Goal: Information Seeking & Learning: Stay updated

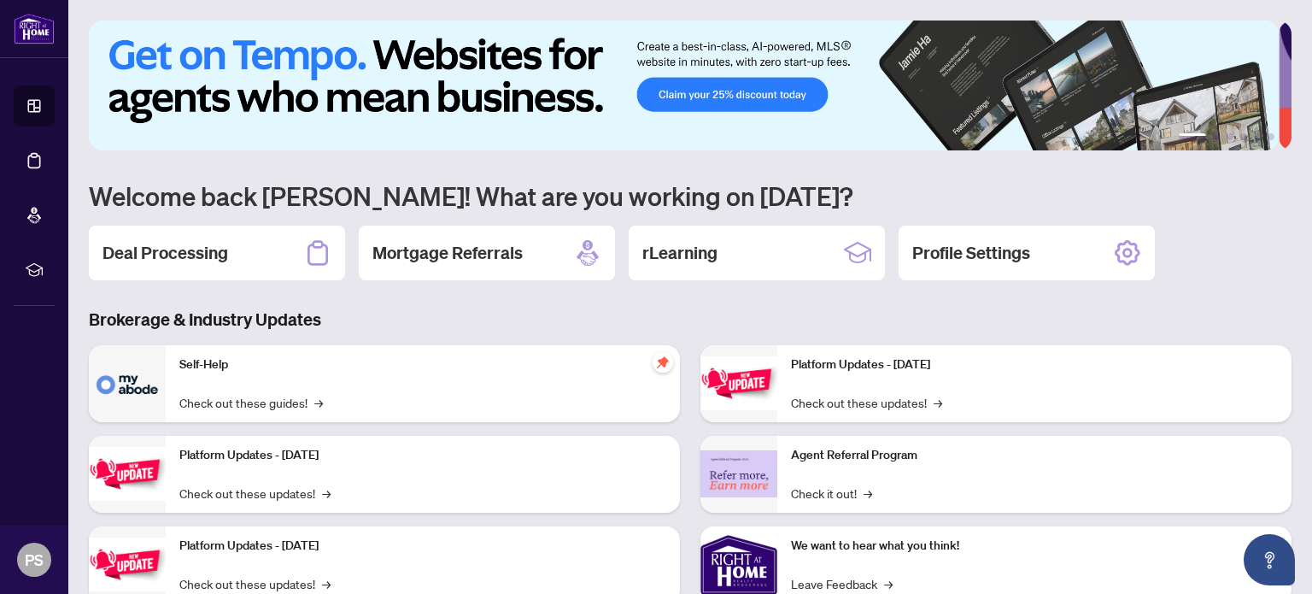
click at [449, 315] on h3 "Brokerage & Industry Updates" at bounding box center [690, 320] width 1203 height 24
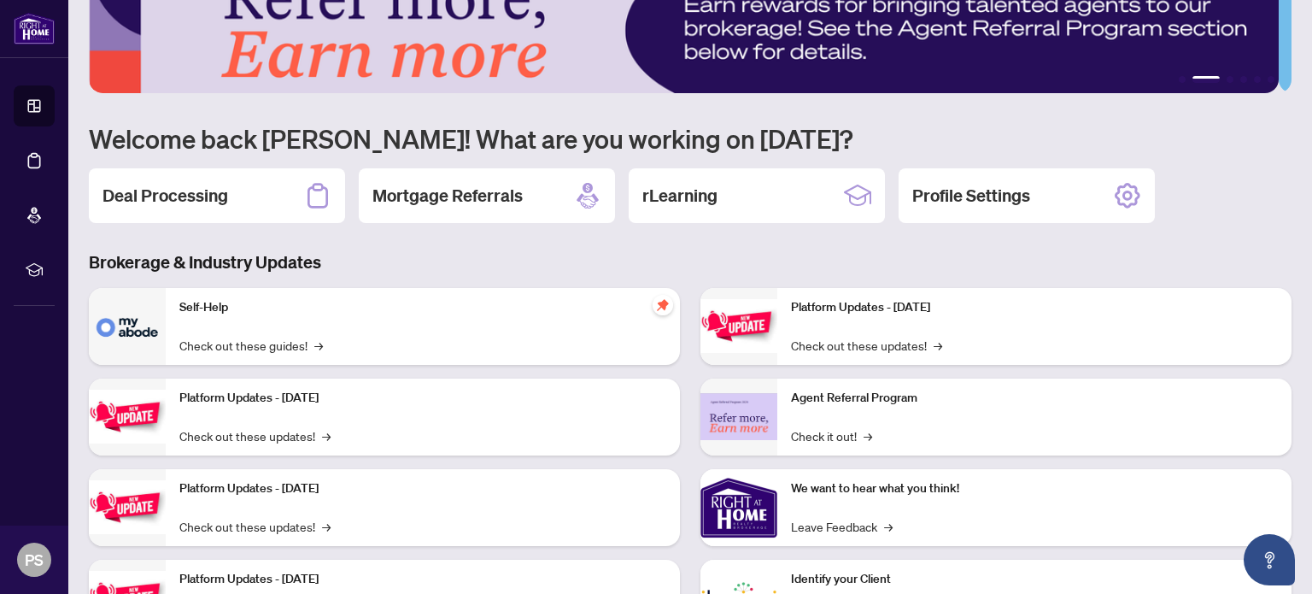
scroll to position [144, 0]
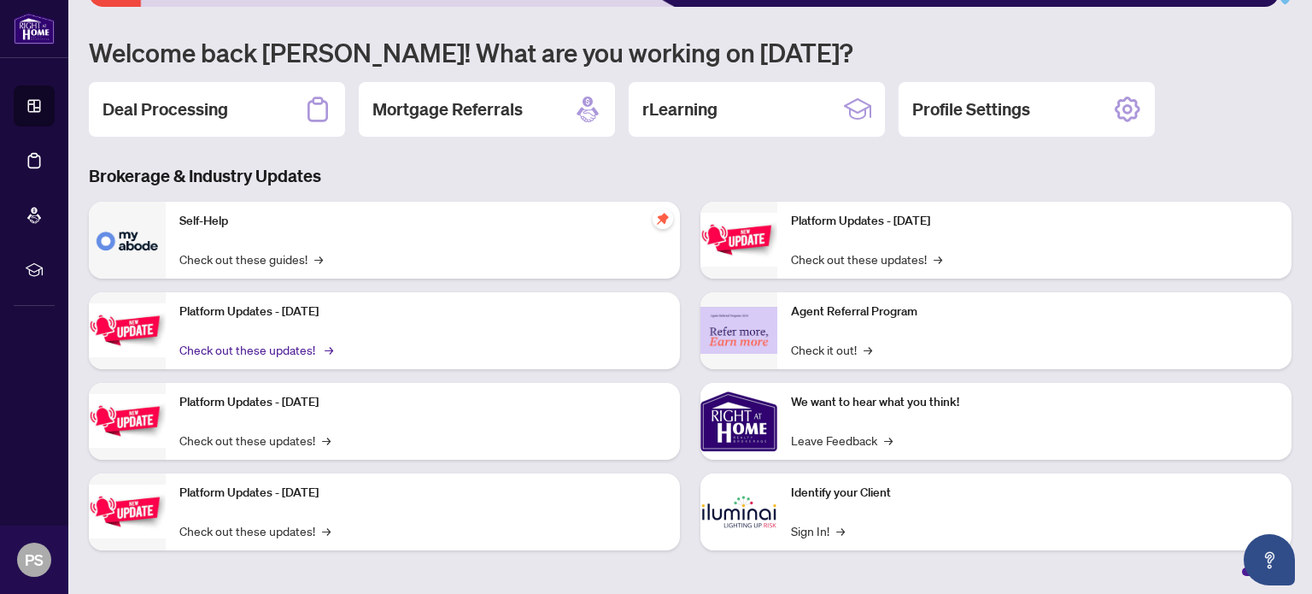
click at [286, 345] on link "Check out these updates! →" at bounding box center [254, 349] width 151 height 19
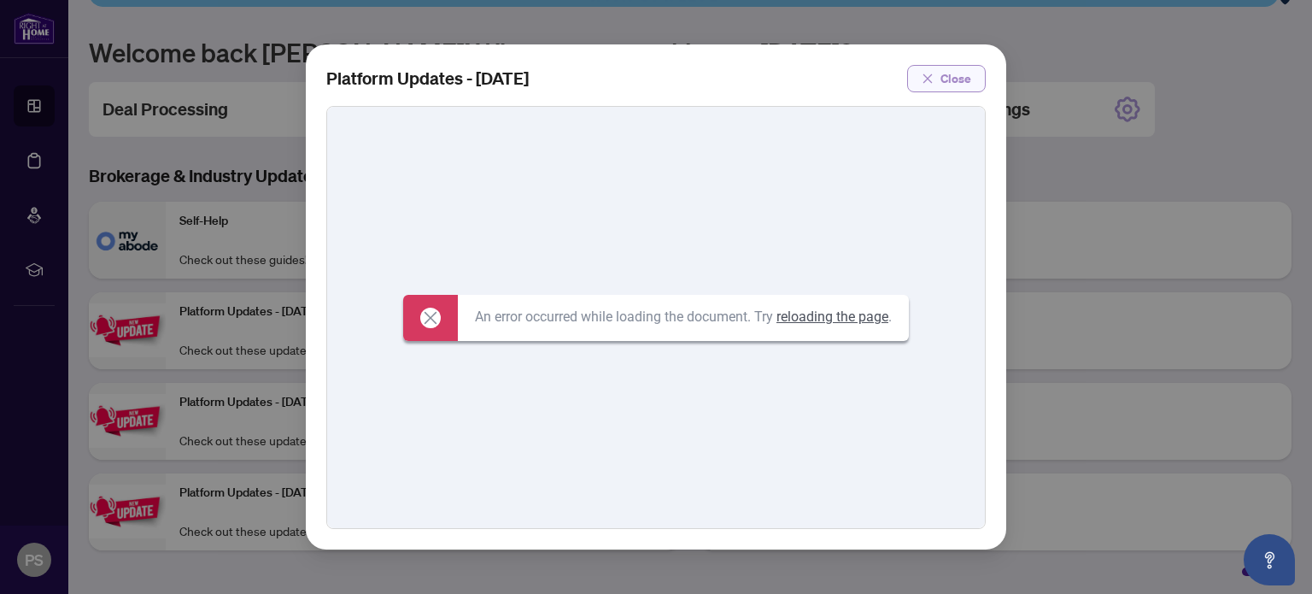
click at [959, 79] on span "Close" at bounding box center [956, 78] width 31 height 27
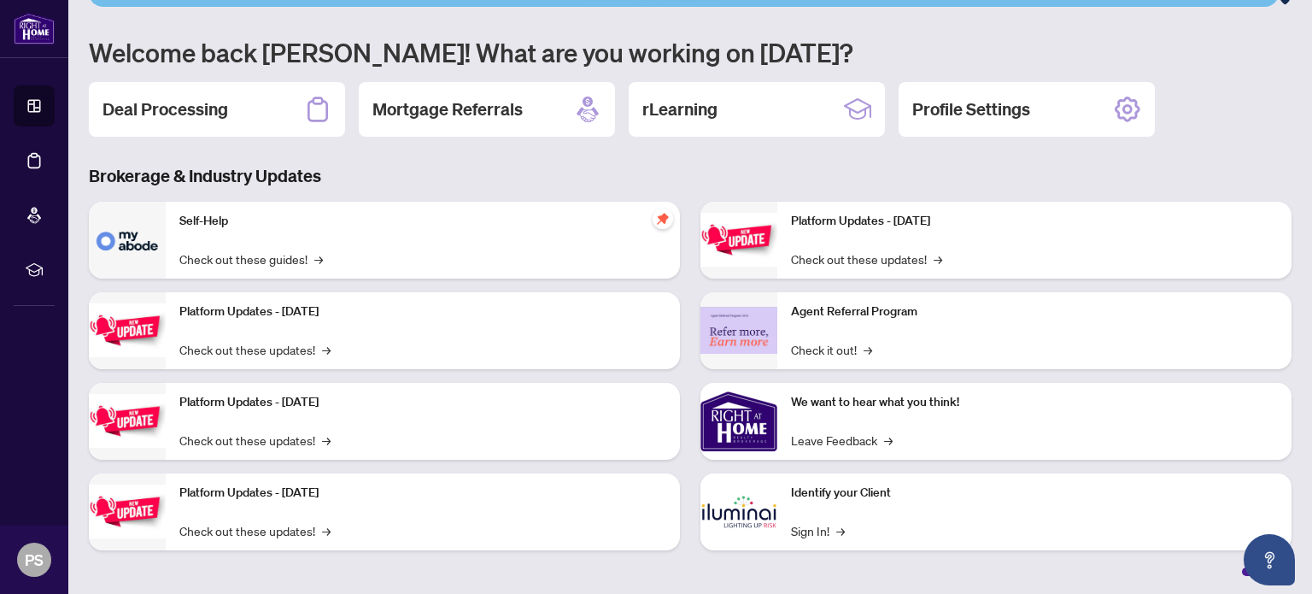
click at [256, 324] on div "Platform Updates - [DATE] Check out these updates! →" at bounding box center [423, 330] width 514 height 77
click at [117, 337] on img at bounding box center [127, 330] width 77 height 54
click at [853, 222] on p "Platform Updates - [DATE]" at bounding box center [1034, 221] width 487 height 19
click at [936, 252] on span "→" at bounding box center [940, 258] width 9 height 19
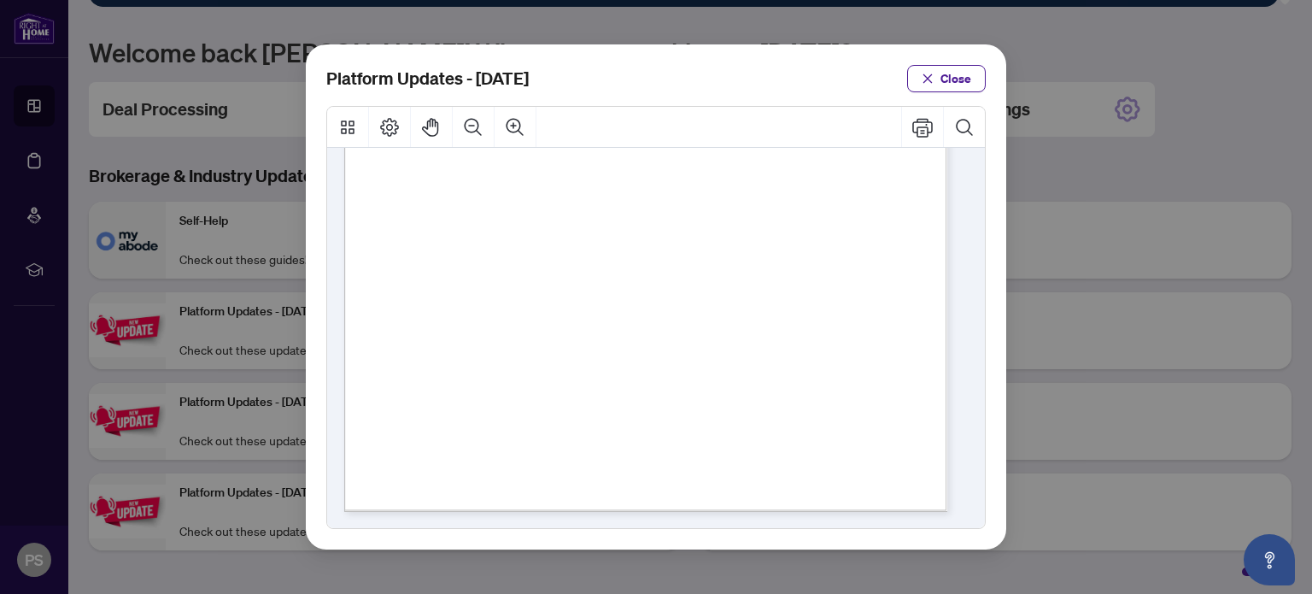
scroll to position [512, 0]
click at [965, 77] on span "Close" at bounding box center [956, 78] width 31 height 27
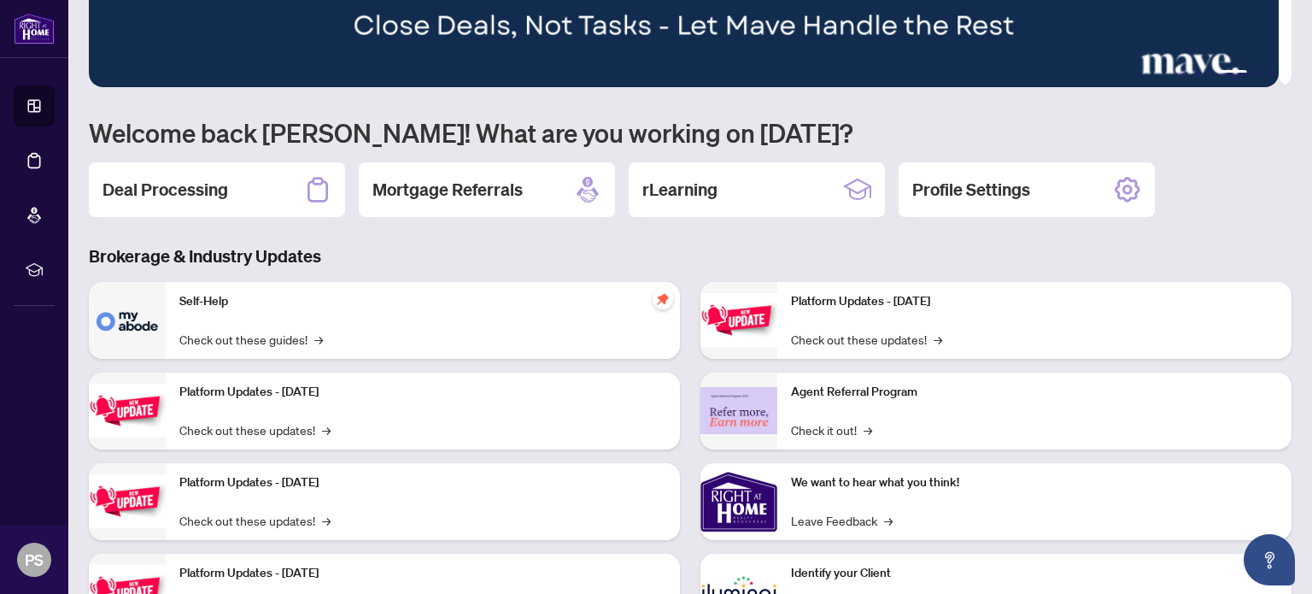
scroll to position [0, 0]
